Goal: Information Seeking & Learning: Learn about a topic

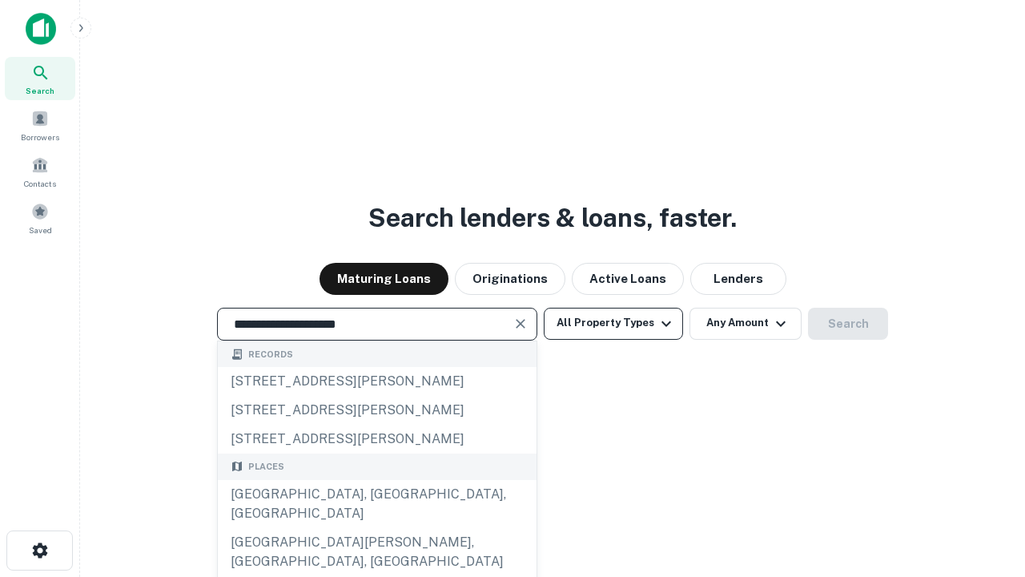
click at [376, 528] on div "[GEOGRAPHIC_DATA], [GEOGRAPHIC_DATA], [GEOGRAPHIC_DATA]" at bounding box center [377, 504] width 319 height 48
click at [614, 323] on button "All Property Types" at bounding box center [613, 324] width 139 height 32
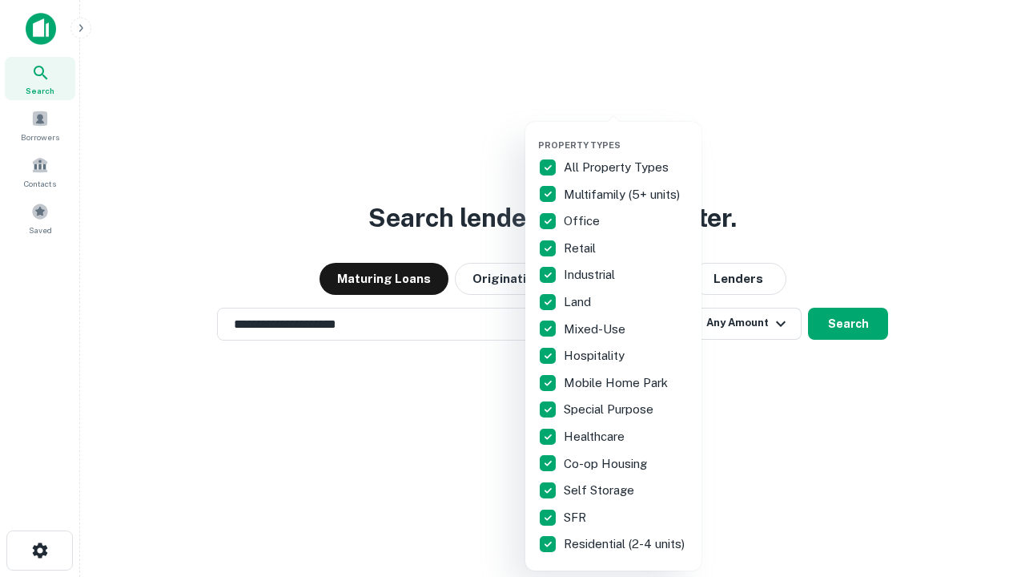
type input "**********"
click at [626, 135] on button "button" at bounding box center [626, 135] width 176 height 1
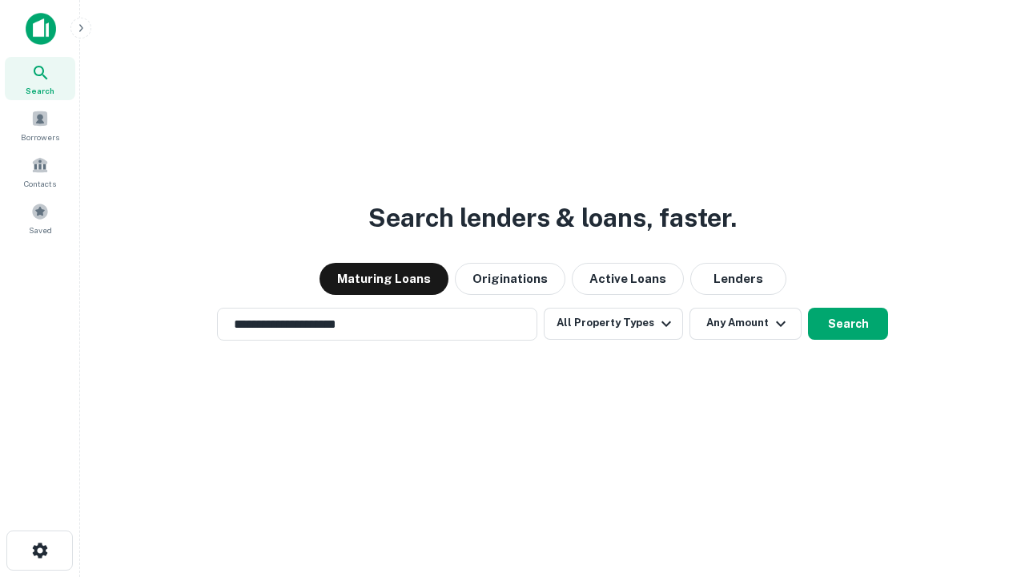
scroll to position [25, 0]
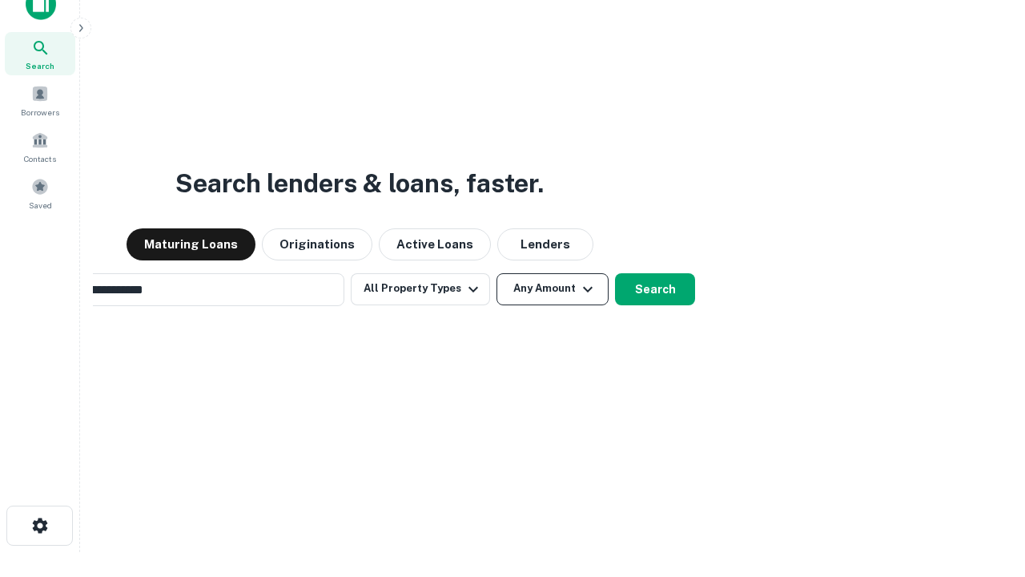
click at [497, 273] on button "Any Amount" at bounding box center [553, 289] width 112 height 32
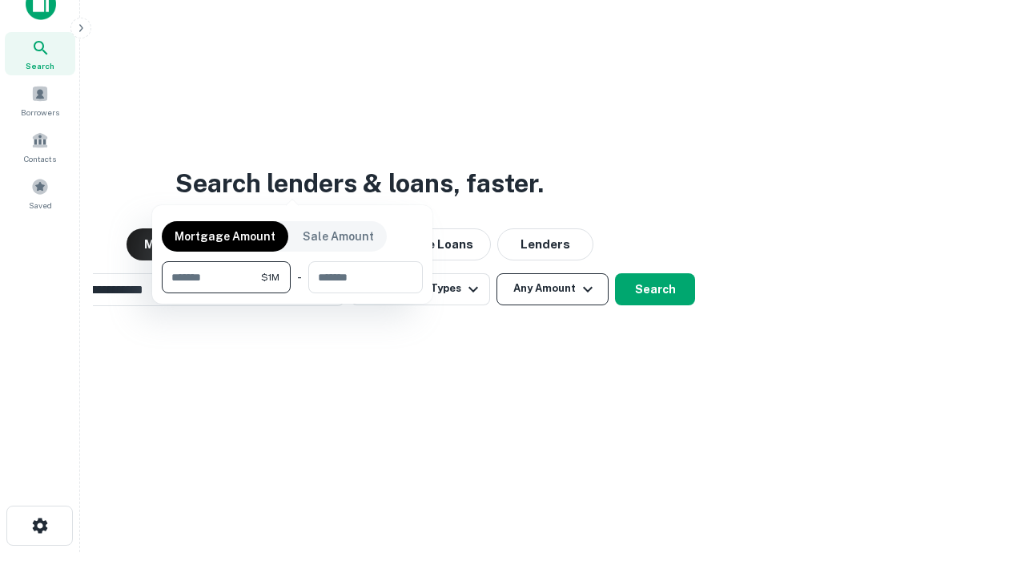
scroll to position [26, 0]
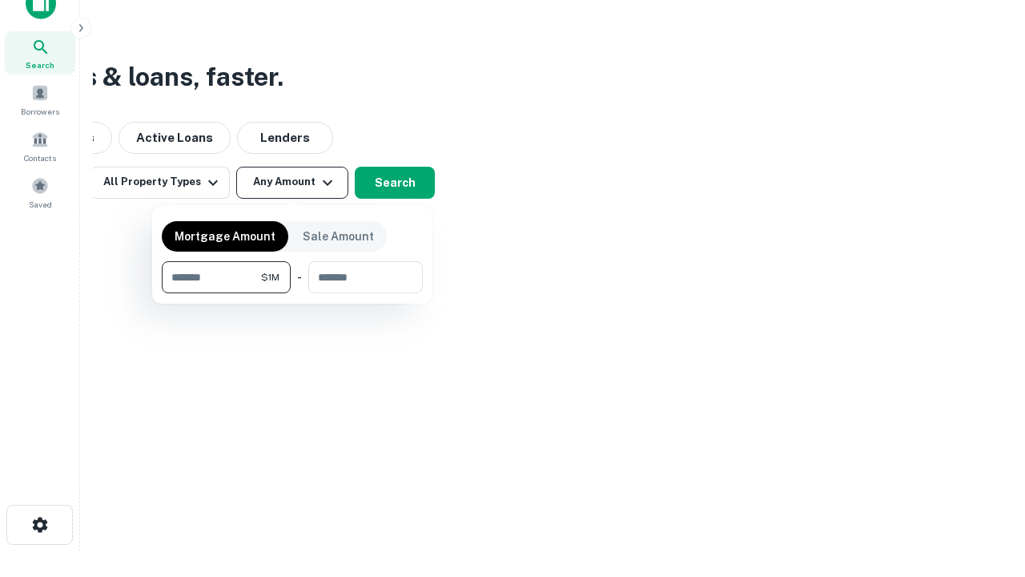
type input "*******"
click at [292, 293] on button "button" at bounding box center [292, 293] width 261 height 1
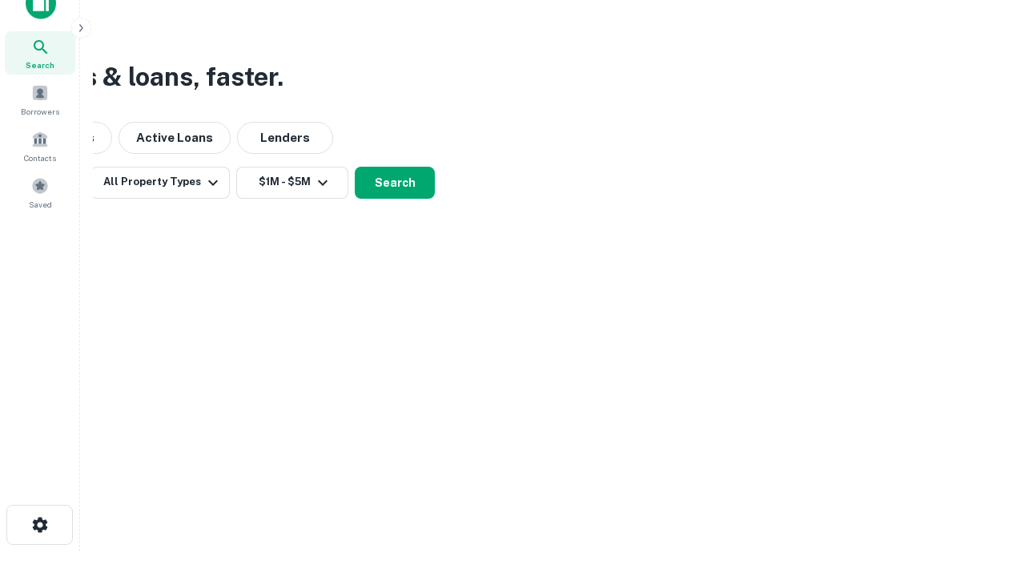
scroll to position [10, 296]
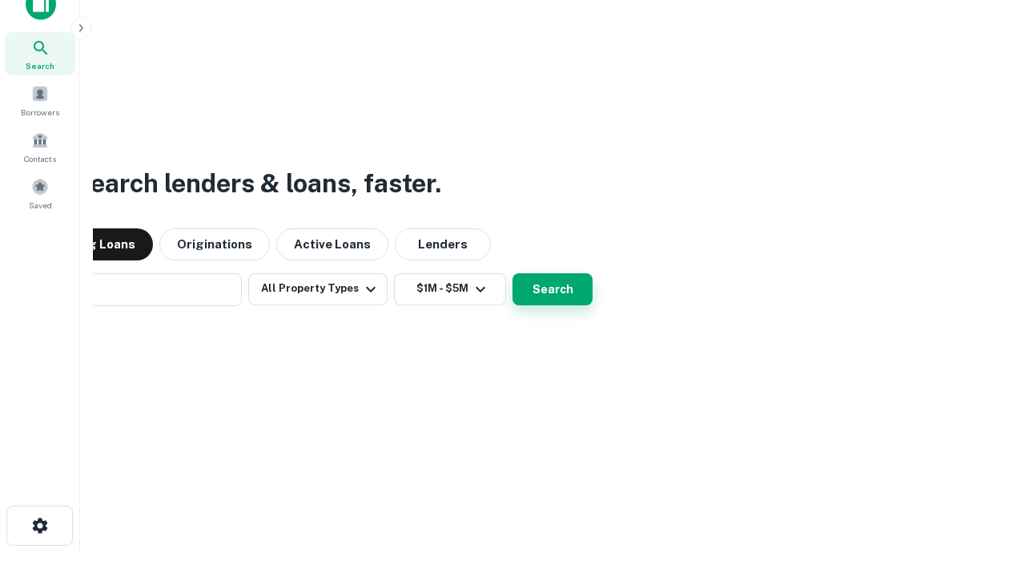
click at [513, 273] on button "Search" at bounding box center [553, 289] width 80 height 32
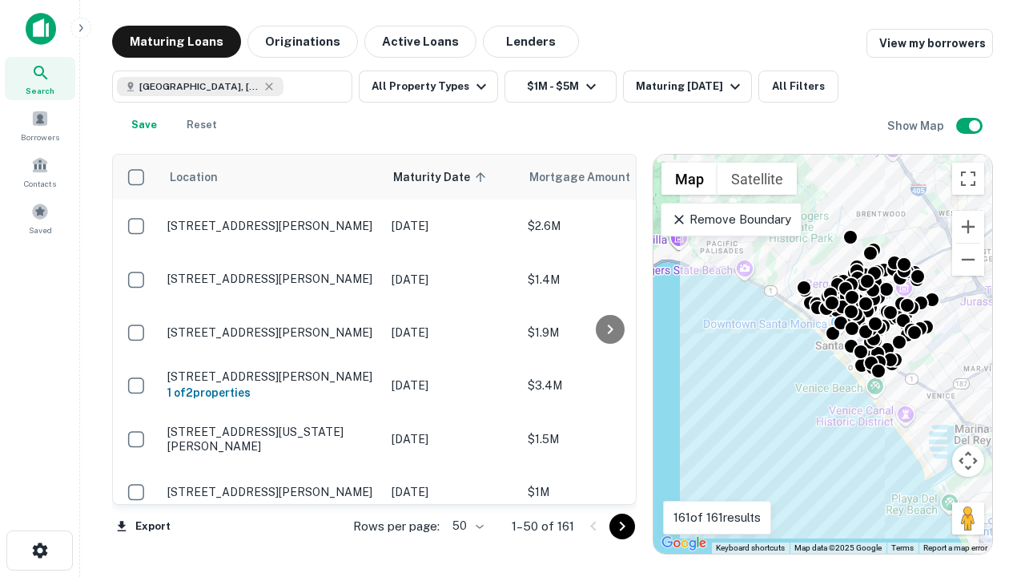
click at [465, 525] on body "Search Borrowers Contacts Saved Maturing Loans Originations Active Loans Lender…" at bounding box center [512, 288] width 1025 height 577
click at [466, 485] on li "25" at bounding box center [466, 485] width 46 height 29
click at [622, 525] on icon "Go to next page" at bounding box center [622, 526] width 19 height 19
